Goal: Navigation & Orientation: Understand site structure

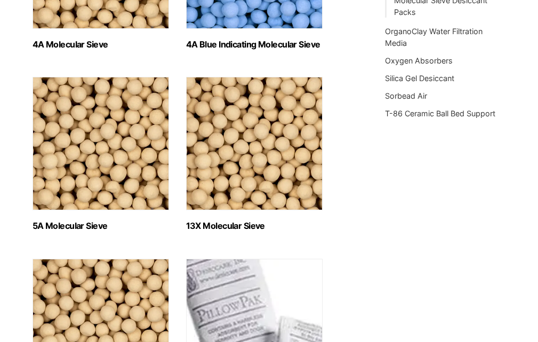
scroll to position [467, 0]
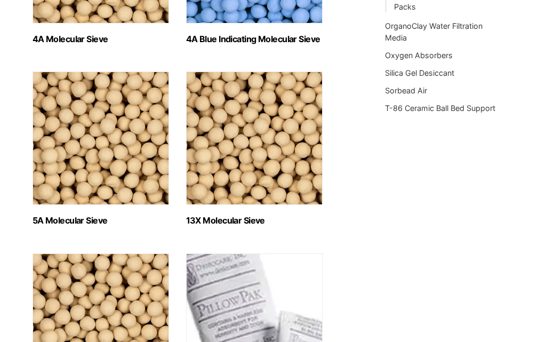
click at [214, 205] on img "Visit product category 13X Molecular Sieve" at bounding box center [254, 137] width 136 height 133
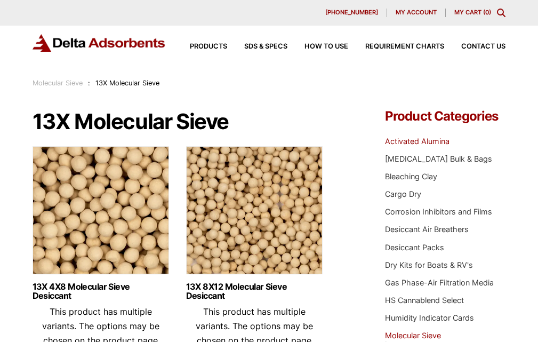
click at [397, 146] on link "Activated Alumina" at bounding box center [417, 140] width 65 height 9
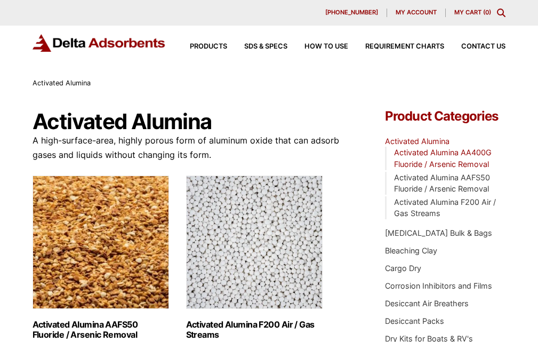
click at [403, 168] on link "Activated Alumina AA400G Fluoride / Arsenic Removal" at bounding box center [443, 158] width 98 height 21
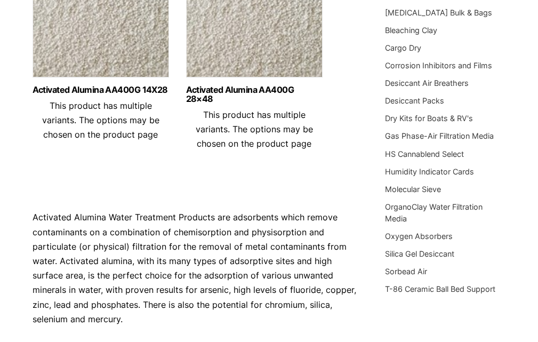
scroll to position [222, 0]
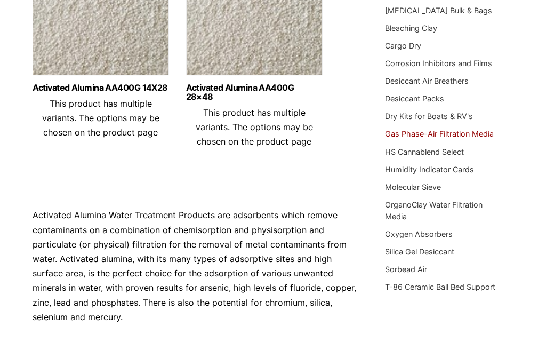
click at [395, 138] on link "Gas Phase-Air Filtration Media" at bounding box center [439, 133] width 109 height 9
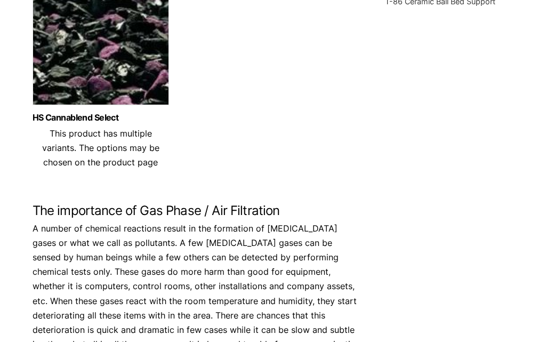
scroll to position [444, 0]
